Goal: Task Accomplishment & Management: Manage account settings

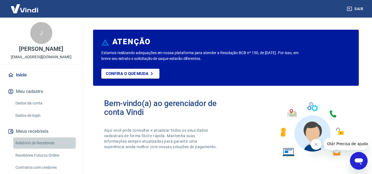
click at [49, 142] on link "Relatório de Recebíveis" at bounding box center [44, 143] width 63 height 11
